Goal: Transaction & Acquisition: Purchase product/service

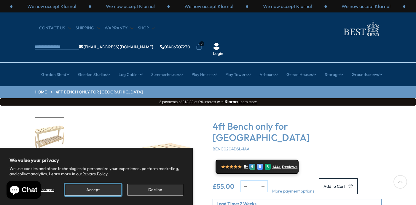
click at [108, 188] on button "Accept" at bounding box center [93, 190] width 56 height 12
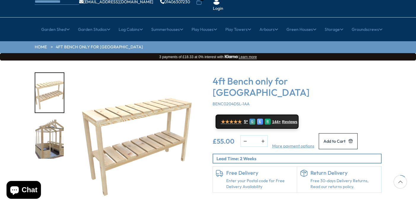
scroll to position [46, 0]
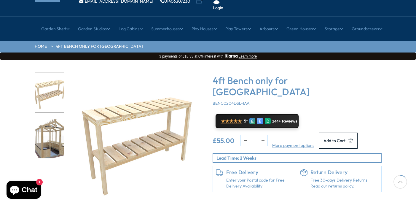
click at [47, 126] on img "2 / 2" at bounding box center [49, 138] width 28 height 39
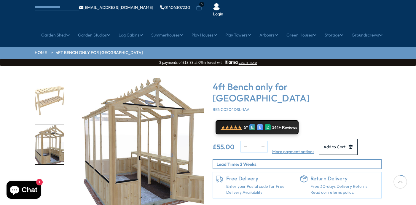
scroll to position [40, 0]
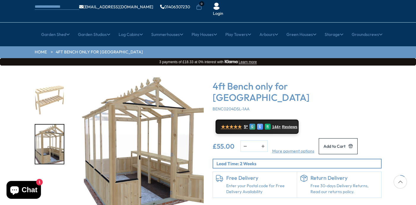
drag, startPoint x: 228, startPoint y: 68, endPoint x: 343, endPoint y: 75, distance: 114.5
click at [343, 80] on h3 "4ft Bench only for [GEOGRAPHIC_DATA]" at bounding box center [296, 91] width 169 height 23
copy h3 "Bench only for Shire [GEOGRAPHIC_DATA]"
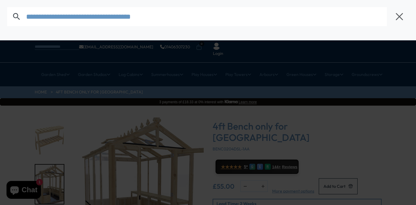
type input "**********"
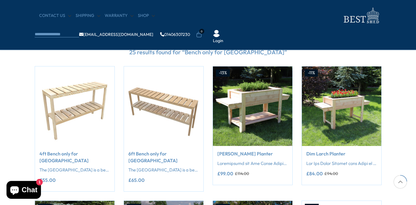
scroll to position [149, 0]
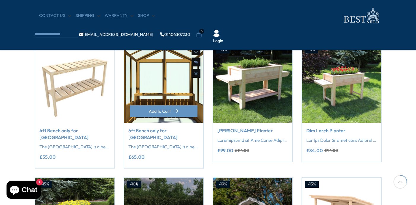
click at [177, 92] on img at bounding box center [163, 82] width 79 height 79
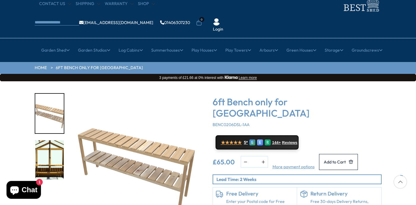
scroll to position [36, 0]
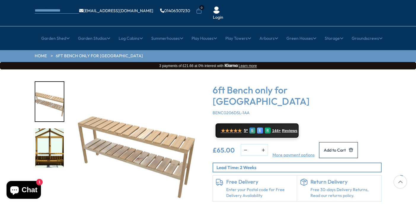
click at [52, 130] on img "2 / 2" at bounding box center [49, 147] width 28 height 39
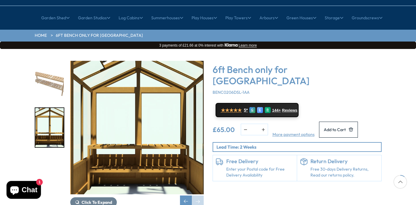
scroll to position [57, 0]
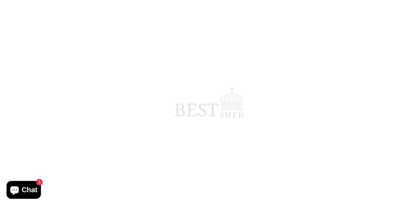
scroll to position [529, 0]
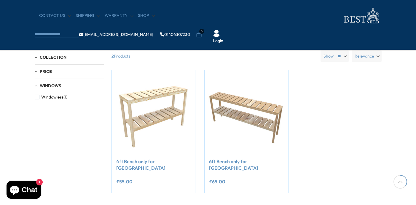
scroll to position [142, 0]
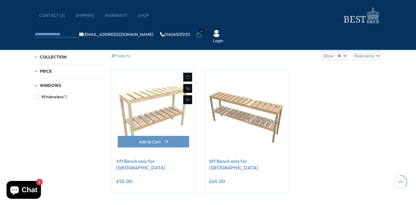
click at [157, 164] on link "4ft Bench only for [GEOGRAPHIC_DATA]" at bounding box center [153, 164] width 75 height 13
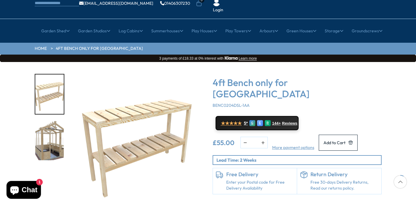
scroll to position [44, 0]
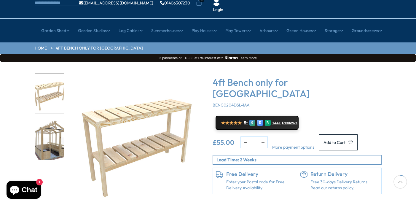
click at [56, 121] on img "2 / 2" at bounding box center [49, 140] width 28 height 39
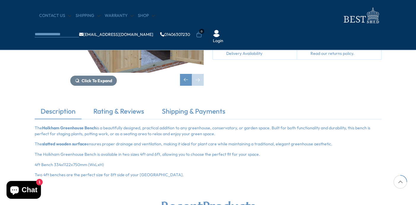
scroll to position [128, 0]
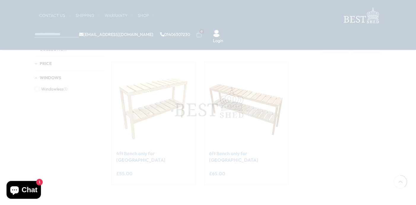
scroll to position [142, 0]
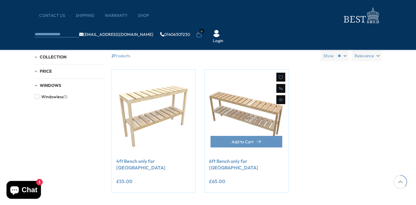
click at [238, 161] on link "6ft Bench only for [GEOGRAPHIC_DATA]" at bounding box center [246, 164] width 75 height 13
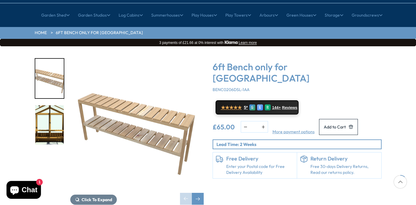
scroll to position [61, 0]
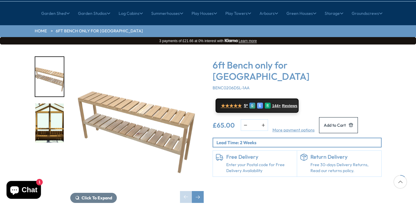
click at [53, 112] on img "2 / 2" at bounding box center [49, 122] width 28 height 39
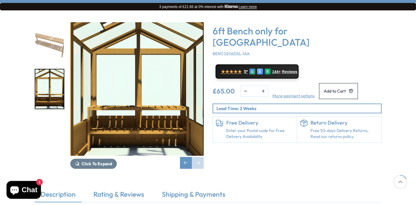
scroll to position [94, 0]
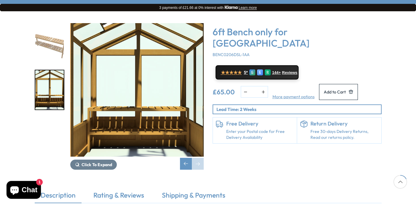
click at [242, 129] on link "Enter your Postal code for Free Delivery Availability" at bounding box center [260, 135] width 68 height 12
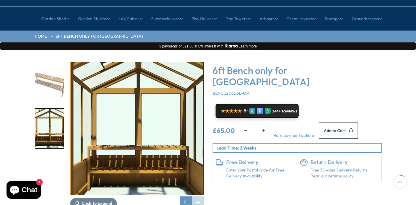
scroll to position [55, 0]
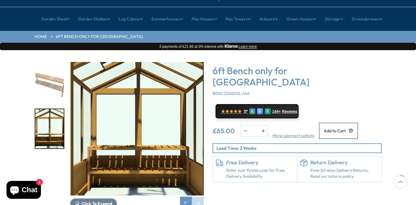
click at [30, 188] on span "Chat" at bounding box center [30, 189] width 16 height 9
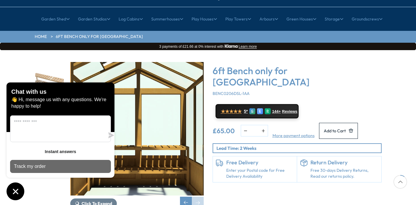
click at [28, 166] on p "Track my order" at bounding box center [30, 166] width 32 height 7
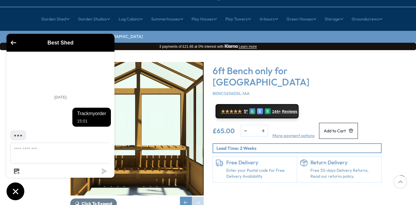
type textarea "*"
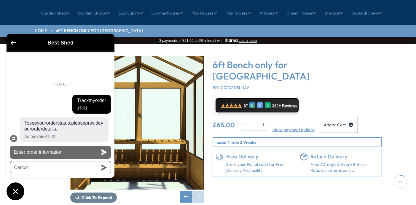
scroll to position [254, 0]
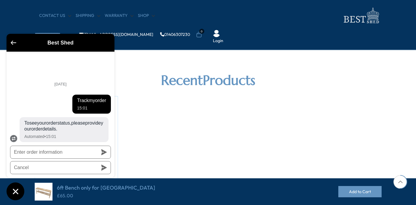
click at [12, 43] on icon "Go back to the main screen" at bounding box center [14, 43] width 6 height 4
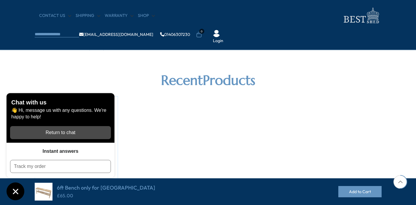
click at [60, 132] on div "Return to chat" at bounding box center [61, 132] width 94 height 7
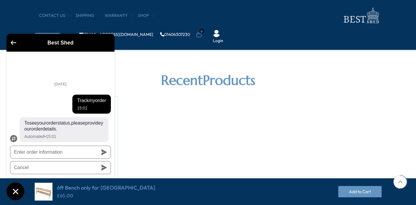
click at [61, 127] on span "To see your order status, please provide your order details." at bounding box center [63, 126] width 79 height 12
click at [14, 42] on icon "Go back to the main screen" at bounding box center [14, 43] width 6 height 4
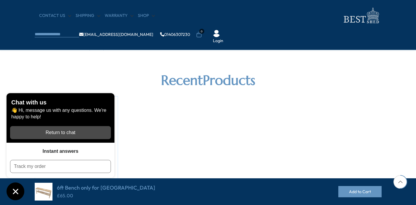
click at [49, 129] on div "Return to chat" at bounding box center [61, 132] width 94 height 7
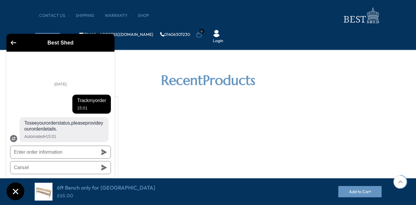
click at [49, 129] on span "To see your order status, please provide your order details." at bounding box center [63, 126] width 79 height 12
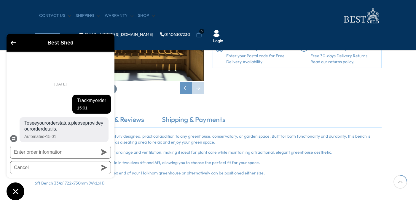
scroll to position [107, 0]
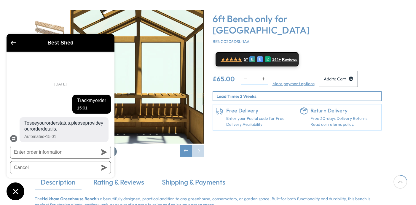
click at [12, 45] on button "Go back to the main screen" at bounding box center [14, 43] width 6 height 5
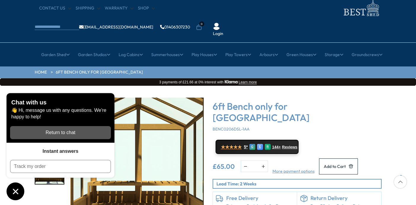
scroll to position [0, 0]
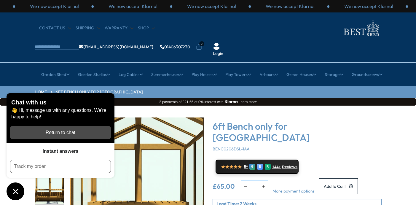
click at [63, 132] on div "Return to chat" at bounding box center [61, 132] width 94 height 7
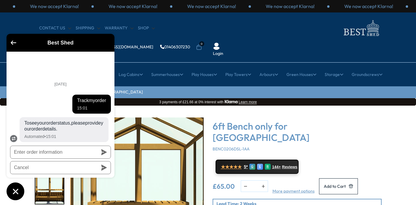
click at [61, 135] on div "Automated • 15:01" at bounding box center [63, 136] width 79 height 7
click at [13, 138] on icon at bounding box center [14, 139] width 4 height 2
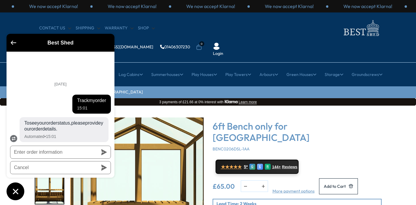
click at [14, 43] on icon "Go back to the main screen" at bounding box center [14, 43] width 6 height 4
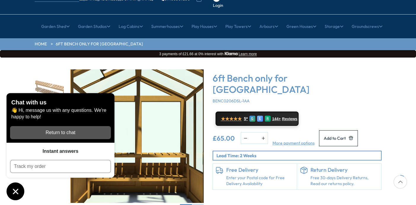
scroll to position [48, 0]
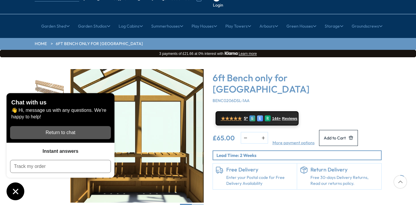
click at [15, 192] on icon "Chat window" at bounding box center [15, 190] width 5 height 5
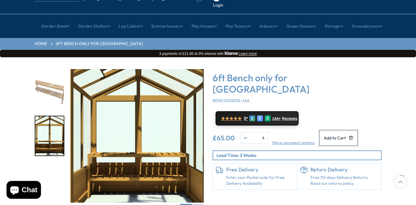
click at [29, 189] on span "Chat" at bounding box center [30, 189] width 16 height 9
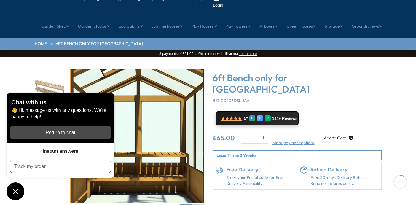
click at [51, 135] on div "button" at bounding box center [60, 132] width 101 height 13
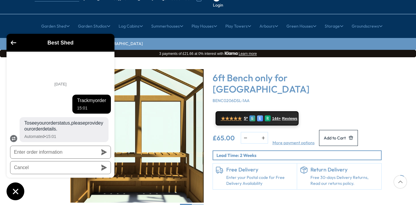
click at [47, 136] on div "Automated • 15:01" at bounding box center [63, 136] width 79 height 7
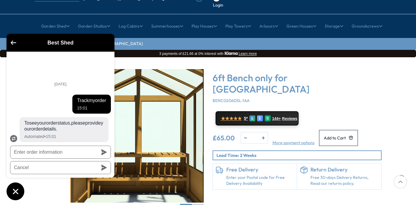
click at [93, 133] on ul "Today Track my order 15:01 To see your order status, please provide your order …" at bounding box center [61, 109] width 108 height 66
click at [93, 140] on ul "Today Track my order 15:01 To see your order status, please provide your order …" at bounding box center [61, 109] width 108 height 66
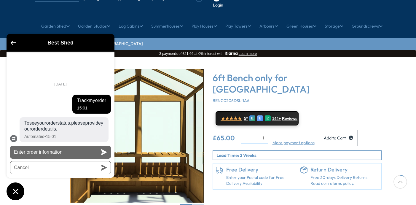
click at [82, 149] on button "Enter order information" at bounding box center [60, 151] width 101 height 13
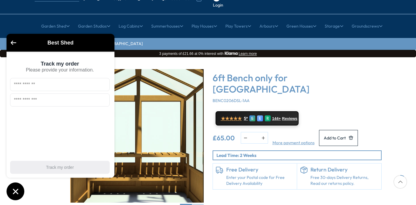
click at [29, 119] on div "Track my order" at bounding box center [60, 145] width 100 height 64
click at [12, 42] on icon "Go back to the main screen" at bounding box center [14, 43] width 6 height 4
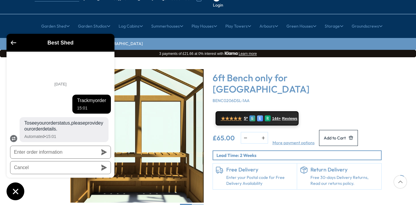
click at [12, 42] on icon "Go back to the main screen" at bounding box center [14, 43] width 6 height 4
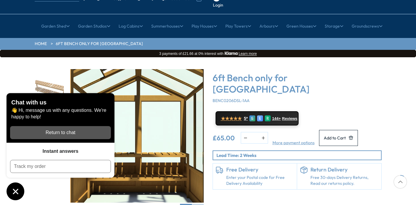
click at [48, 118] on p "👋 Hi, message us with any questions. We're happy to help!" at bounding box center [60, 113] width 98 height 13
click at [50, 129] on div "Return to chat" at bounding box center [61, 132] width 94 height 7
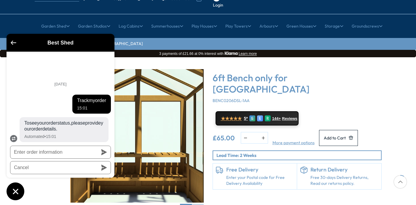
click at [14, 45] on button "Go back to the main screen" at bounding box center [14, 43] width 6 height 5
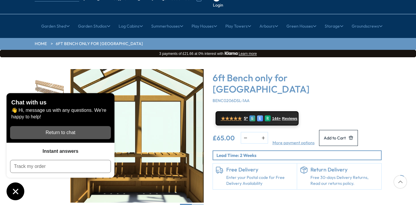
click at [53, 148] on h3 "Instant answers" at bounding box center [61, 150] width 36 height 5
click at [55, 153] on h3 "Instant answers" at bounding box center [61, 150] width 36 height 5
click at [94, 141] on div "Chat with us 👋 Hi, message us with any questions. We're happy to help!" at bounding box center [61, 117] width 108 height 49
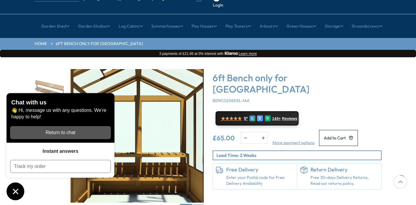
click at [86, 190] on div "Chat with us 👋 Hi, message us with any questions. We're happy to help! Return t…" at bounding box center [61, 146] width 108 height 107
click at [88, 193] on div "Chat with us 👋 Hi, message us with any questions. We're happy to help! Return t…" at bounding box center [61, 146] width 108 height 107
click at [17, 190] on icon "Chat window" at bounding box center [15, 190] width 5 height 5
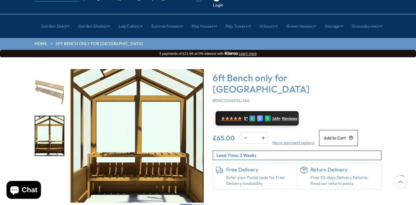
click at [261, 132] on button "button" at bounding box center [263, 137] width 9 height 11
click at [245, 132] on button "button" at bounding box center [245, 137] width 9 height 11
type input "*"
click at [345, 136] on span "Add to Cart" at bounding box center [335, 138] width 22 height 4
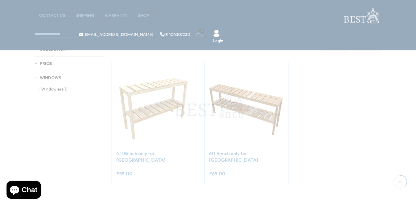
scroll to position [142, 0]
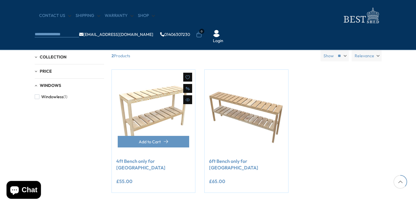
click at [151, 161] on link "4ft Bench only for [GEOGRAPHIC_DATA]" at bounding box center [153, 164] width 75 height 13
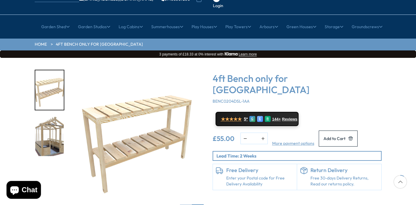
scroll to position [48, 0]
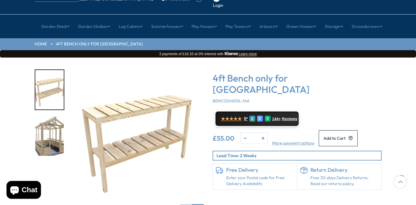
click at [262, 132] on button "button" at bounding box center [262, 137] width 9 height 11
type input "*"
click at [336, 136] on span "Add to Cart" at bounding box center [334, 138] width 22 height 4
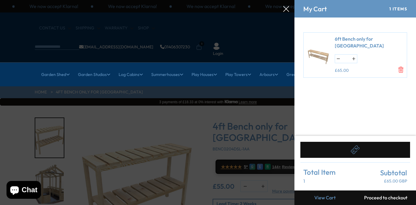
scroll to position [0, 0]
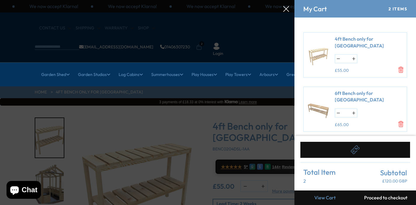
click at [353, 58] on button "button" at bounding box center [353, 59] width 7 height 8
type input "*"
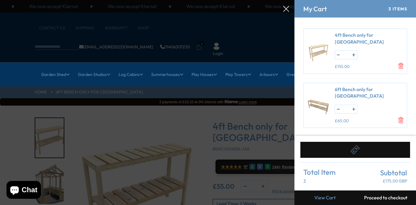
click at [384, 198] on button "Proceed to checkout" at bounding box center [385, 197] width 61 height 15
